Goal: Use online tool/utility: Utilize a website feature to perform a specific function

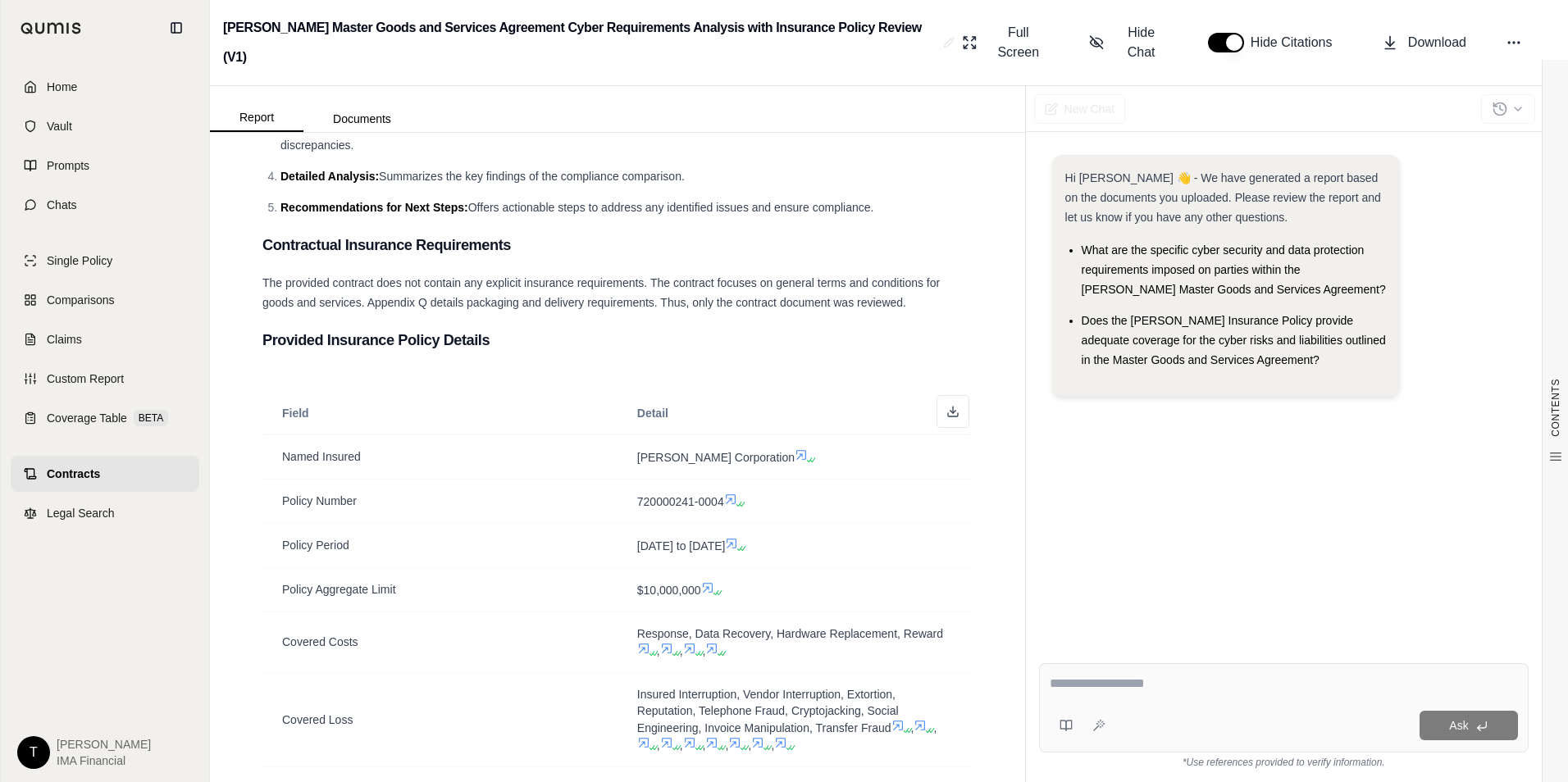
scroll to position [83, 0]
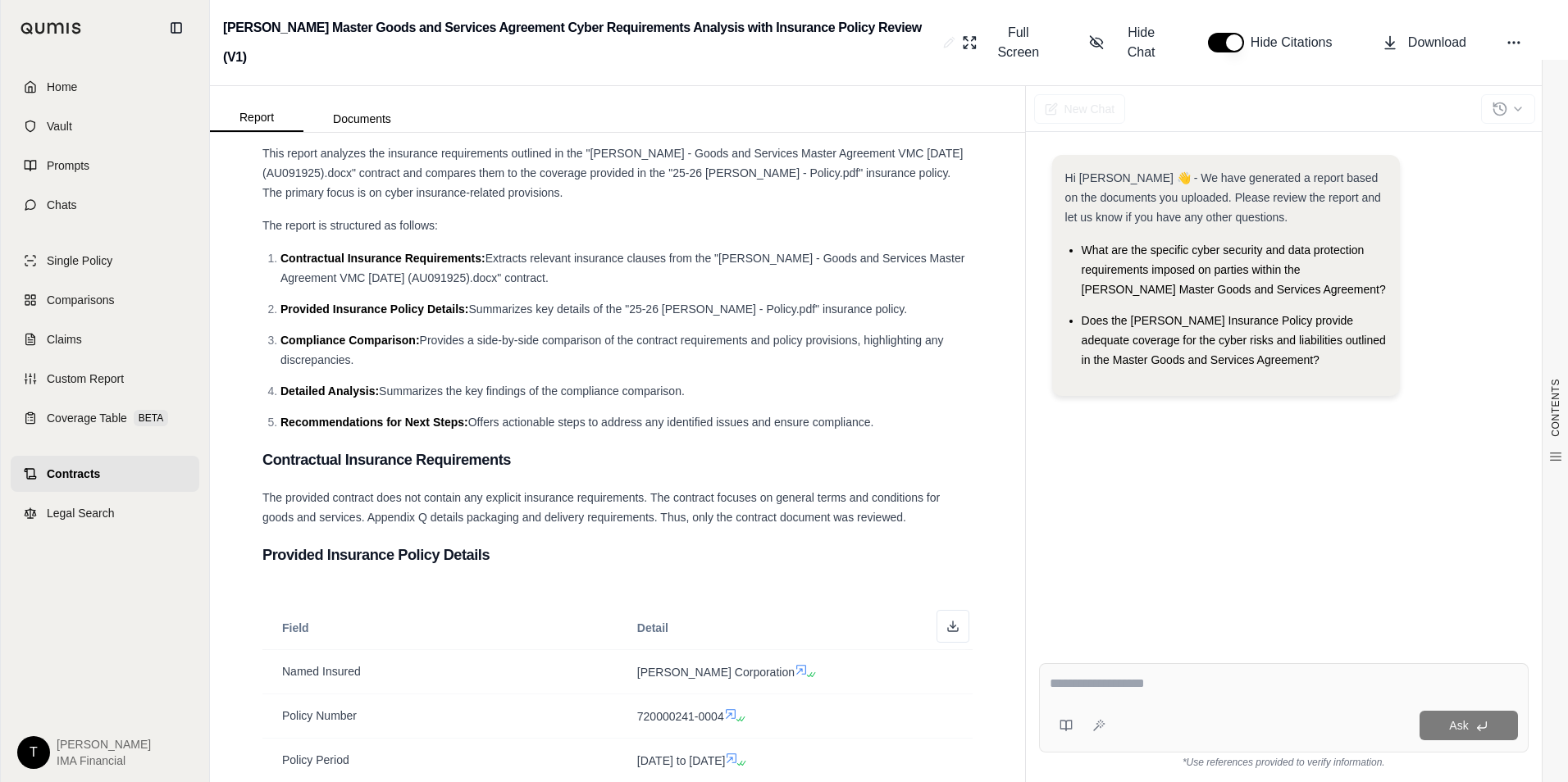
click at [133, 478] on link "Contracts" at bounding box center [105, 474] width 189 height 36
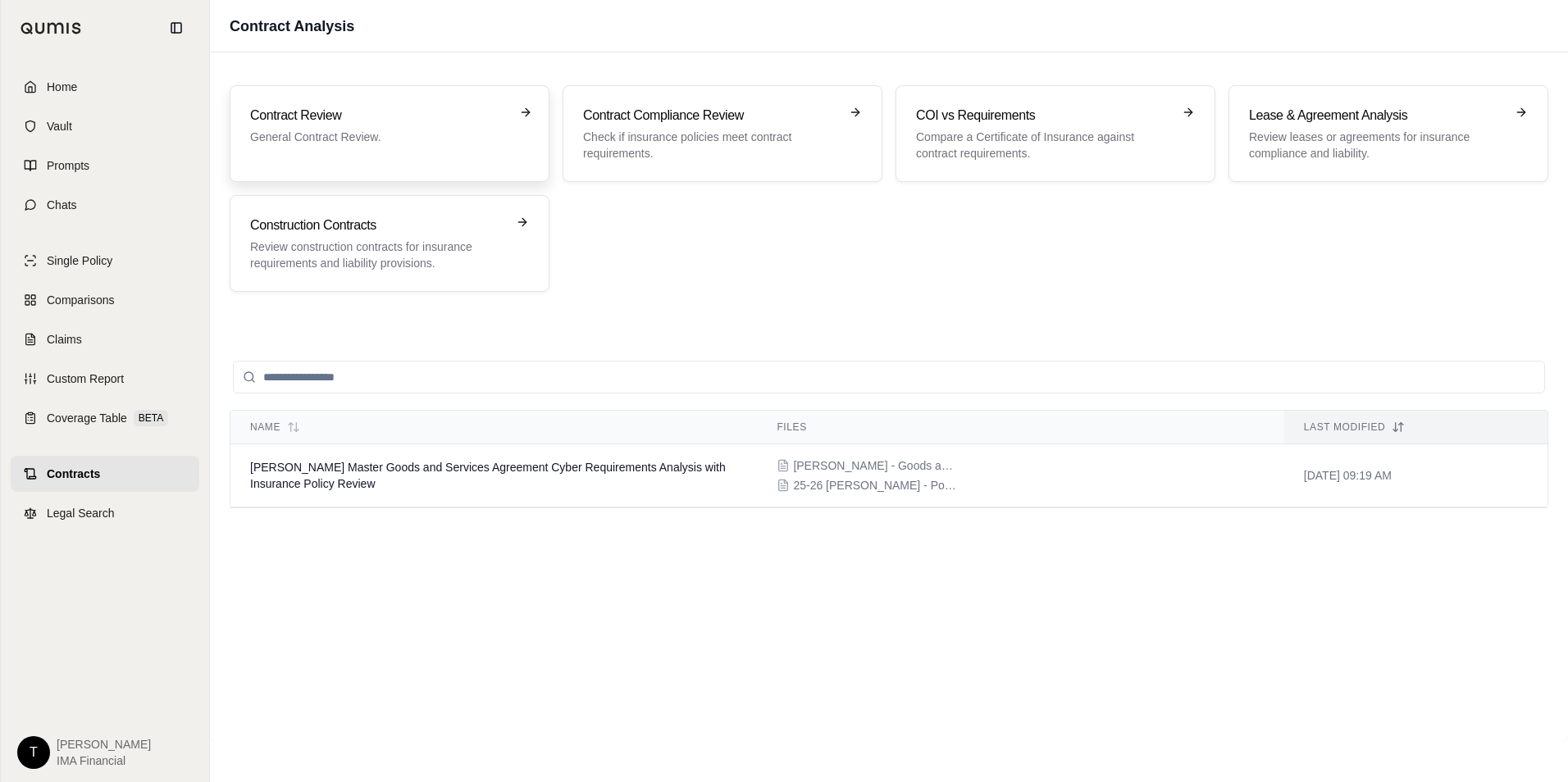
click at [314, 114] on h3 "Contract Review" at bounding box center [378, 116] width 256 height 20
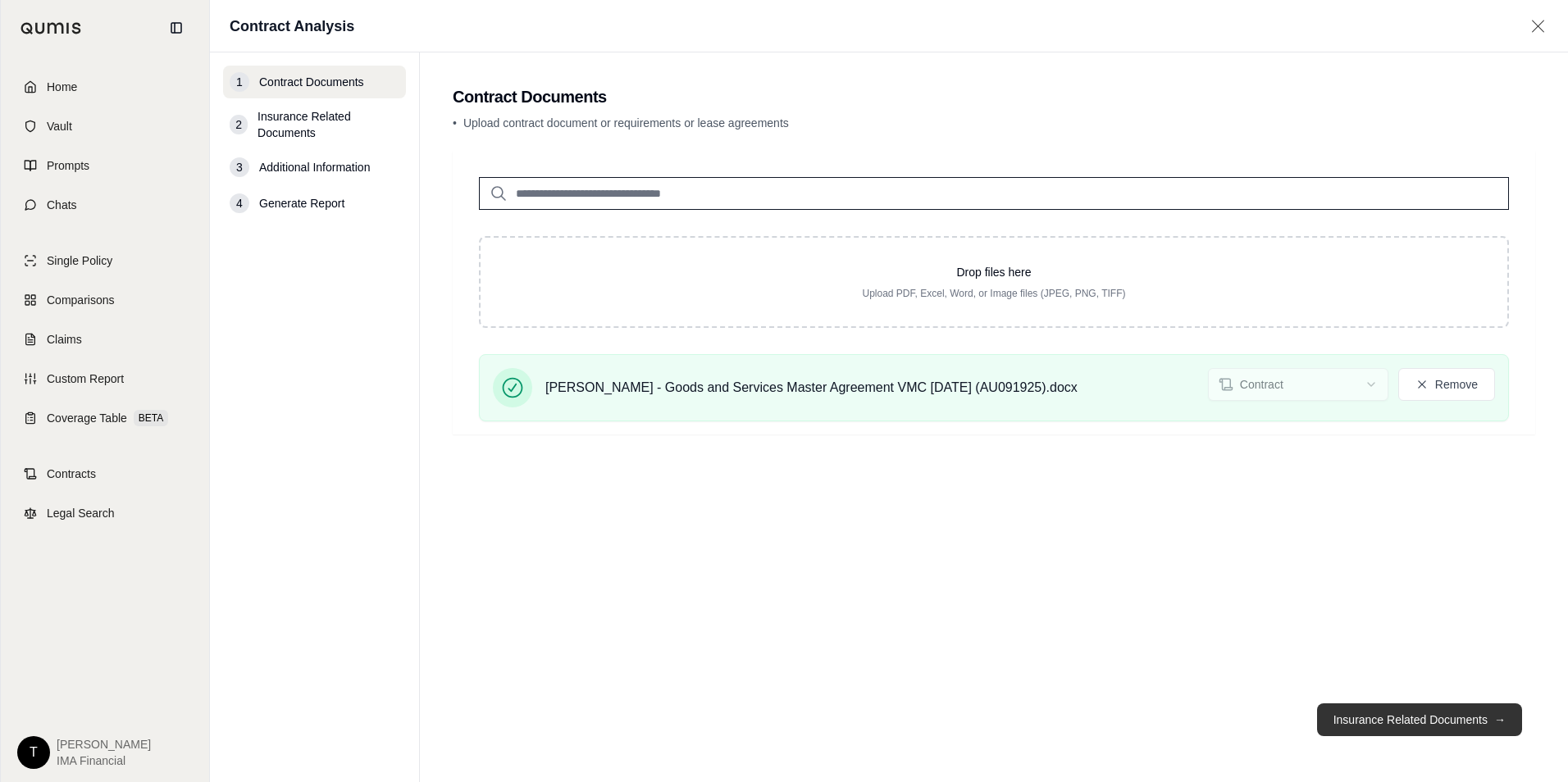
click at [1423, 719] on button "Insurance Related Documents →" at bounding box center [1420, 720] width 205 height 33
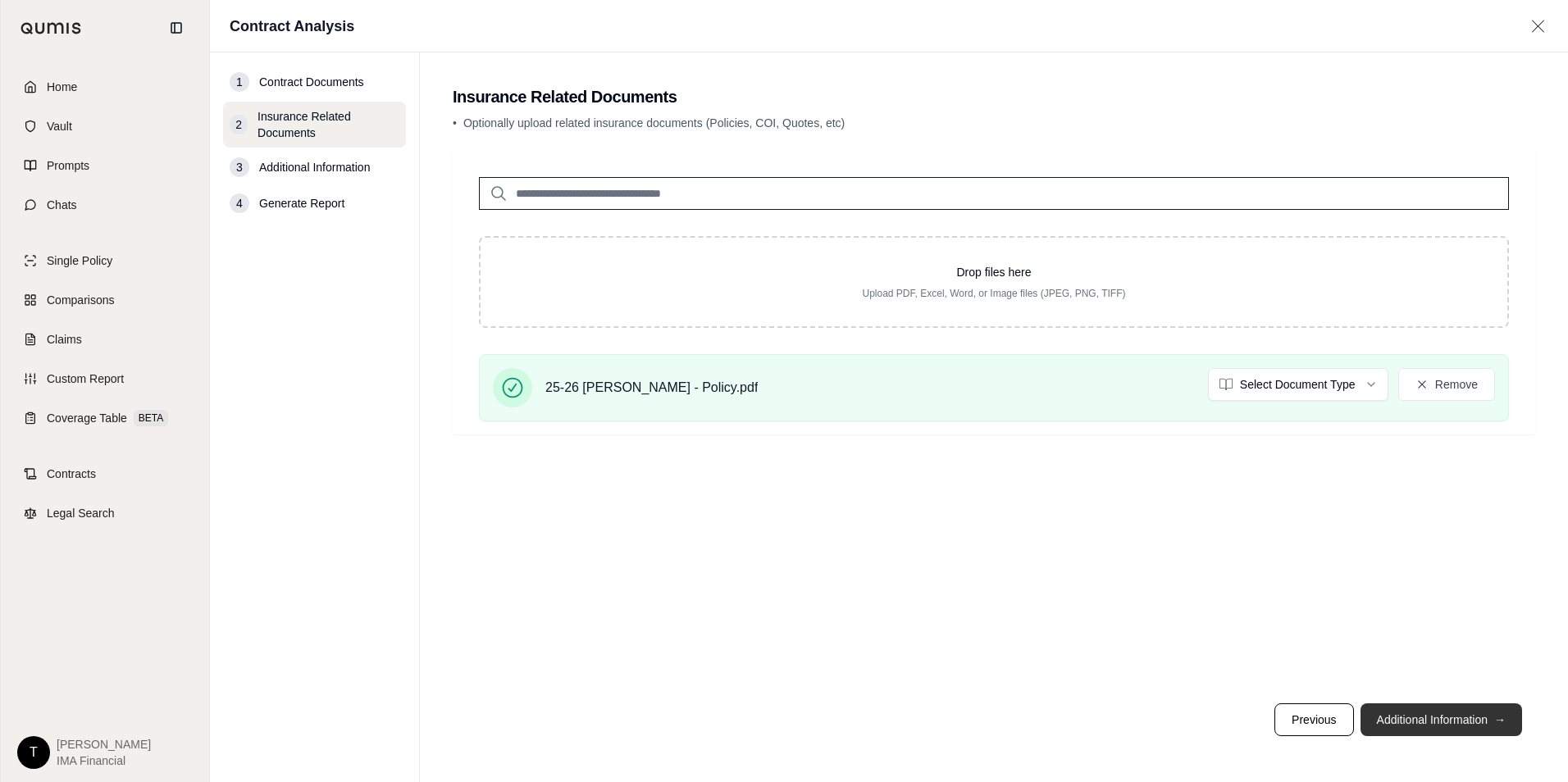
click at [1433, 722] on button "Additional Information →" at bounding box center [1441, 720] width 162 height 33
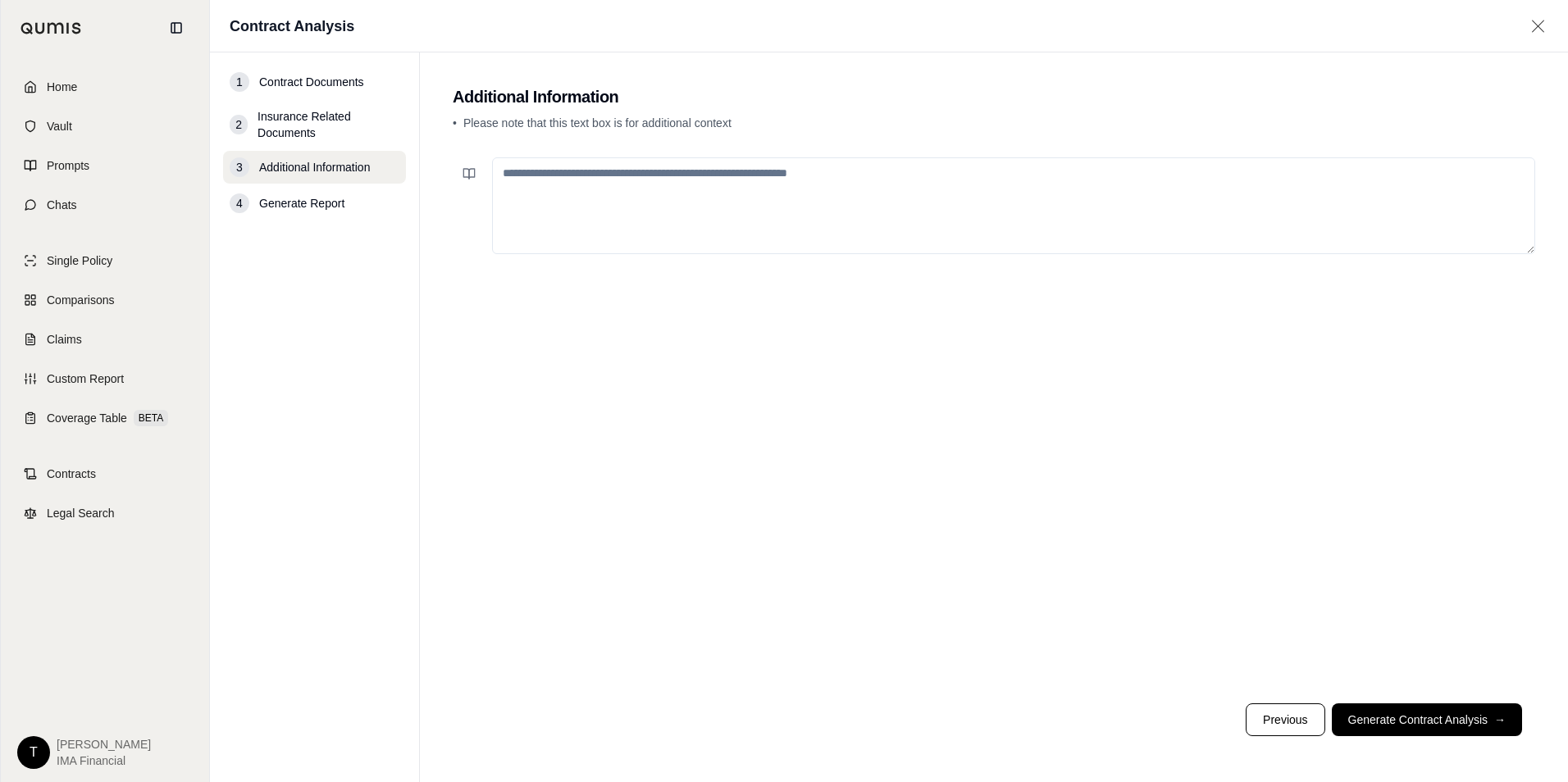
click at [722, 198] on textarea at bounding box center [1013, 205] width 1043 height 97
type textarea "**********"
click at [1386, 718] on button "Generate Contract Analysis →" at bounding box center [1426, 720] width 191 height 33
